Goal: Find specific page/section: Find specific page/section

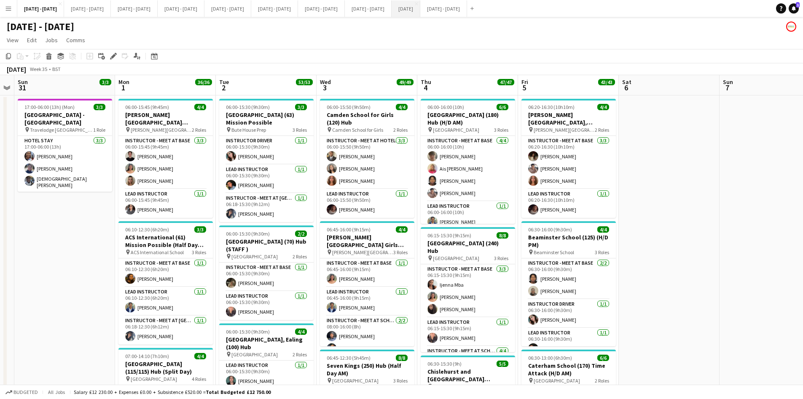
click at [420, 11] on button "[DATE] Close" at bounding box center [406, 8] width 29 height 16
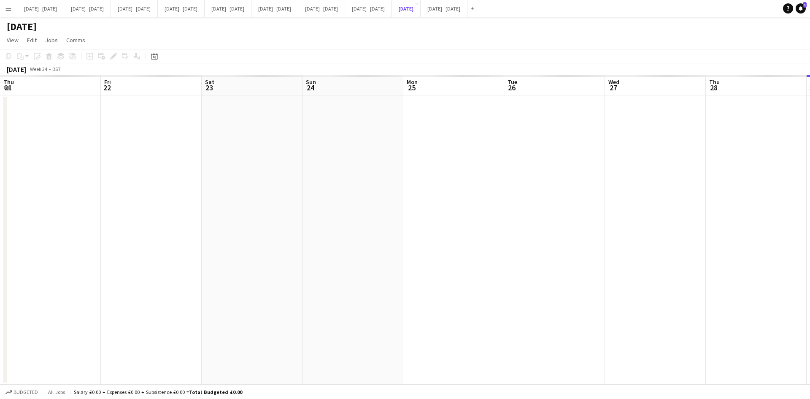
scroll to position [0, 246]
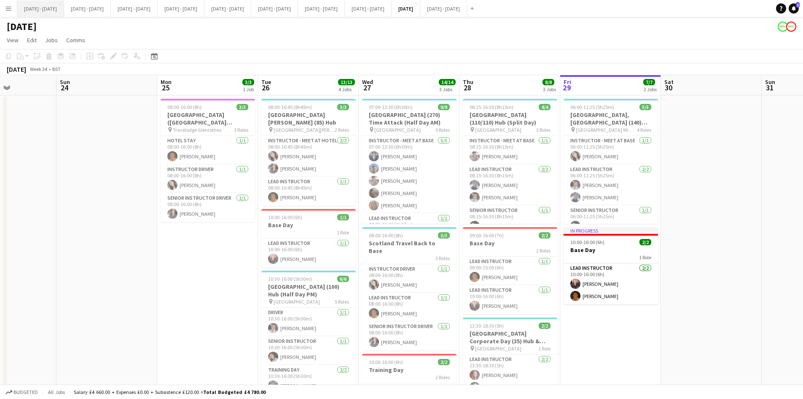
click at [44, 8] on button "[DATE] - [DATE] Close" at bounding box center [40, 8] width 47 height 16
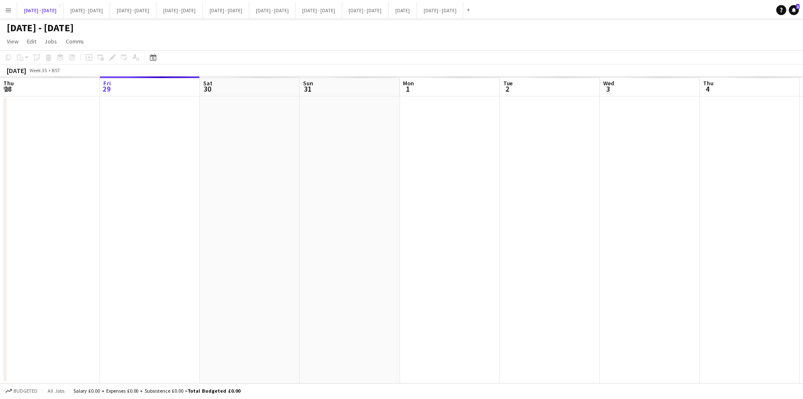
scroll to position [0, 288]
